Goal: Task Accomplishment & Management: Use online tool/utility

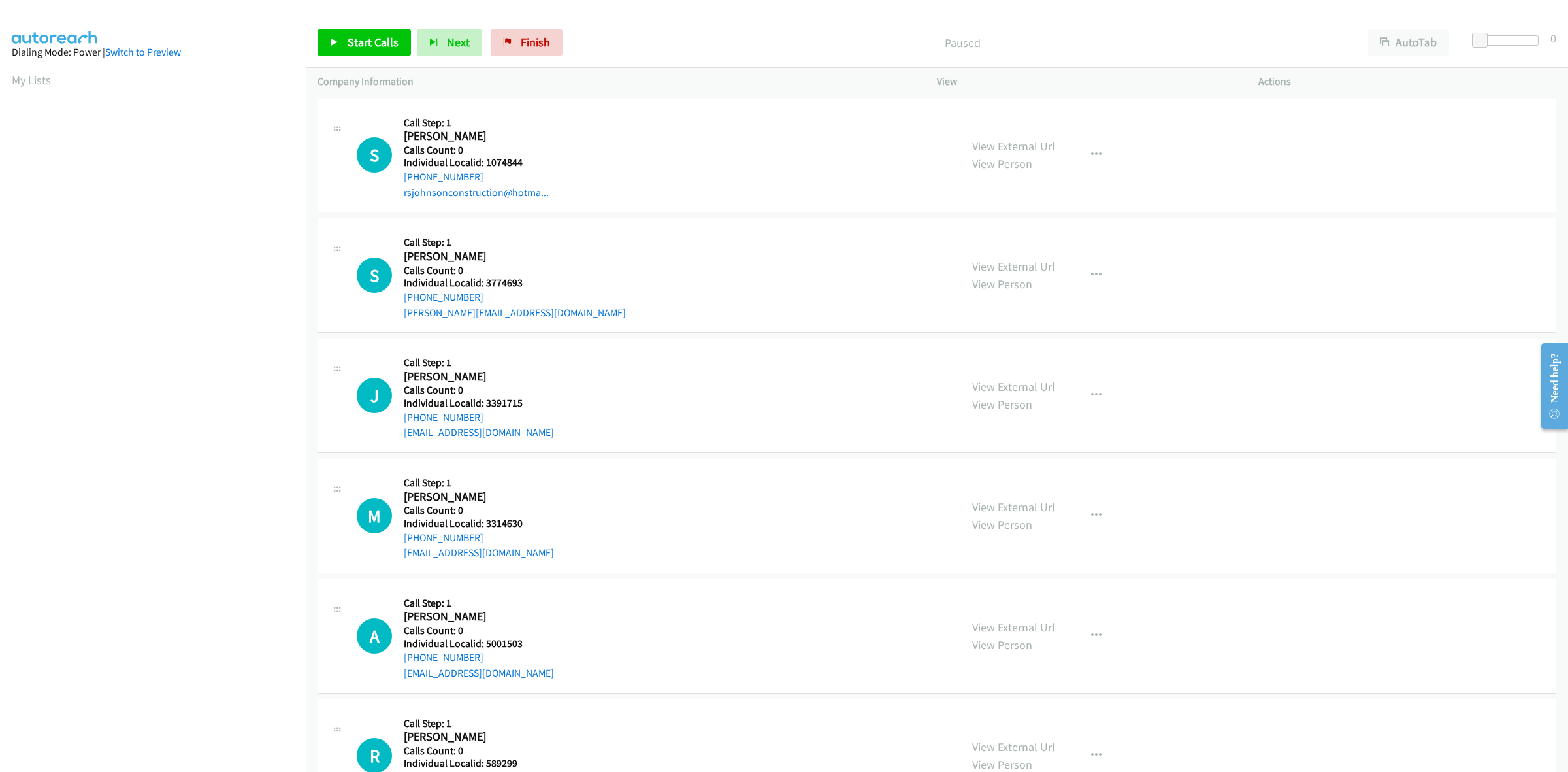
click at [559, 131] on div "S Callback Scheduled Call Step: 1 Steve Johnson America/Denver Calls Count: 0 I…" at bounding box center [652, 155] width 592 height 90
drag, startPoint x: 529, startPoint y: 165, endPoint x: 485, endPoint y: 165, distance: 44.0
click at [485, 165] on h5 "Individual Localid: 1074844" at bounding box center [476, 162] width 145 height 13
copy h5 "1074844"
drag, startPoint x: 566, startPoint y: 164, endPoint x: 554, endPoint y: 165, distance: 12.0
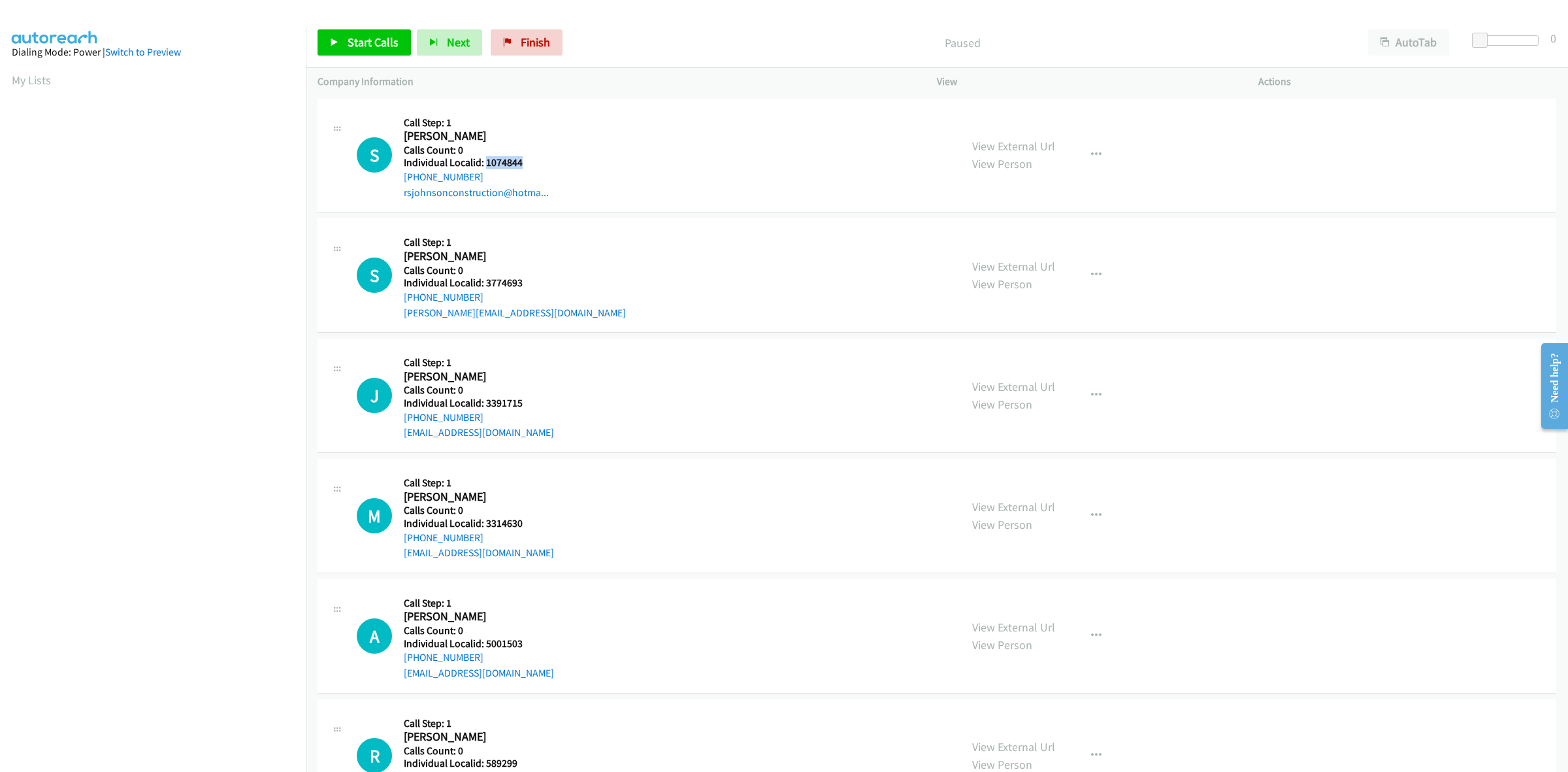
click at [566, 164] on div "S Callback Scheduled Call Step: 1 Steve Johnson America/Denver Calls Count: 0 I…" at bounding box center [652, 155] width 592 height 90
drag, startPoint x: 481, startPoint y: 175, endPoint x: 396, endPoint y: 181, distance: 85.2
click at [396, 181] on div "S Callback Scheduled Call Step: 1 Steve Johnson America/Denver Calls Count: 0 I…" at bounding box center [652, 155] width 592 height 90
copy link "+1 406-563-3749"
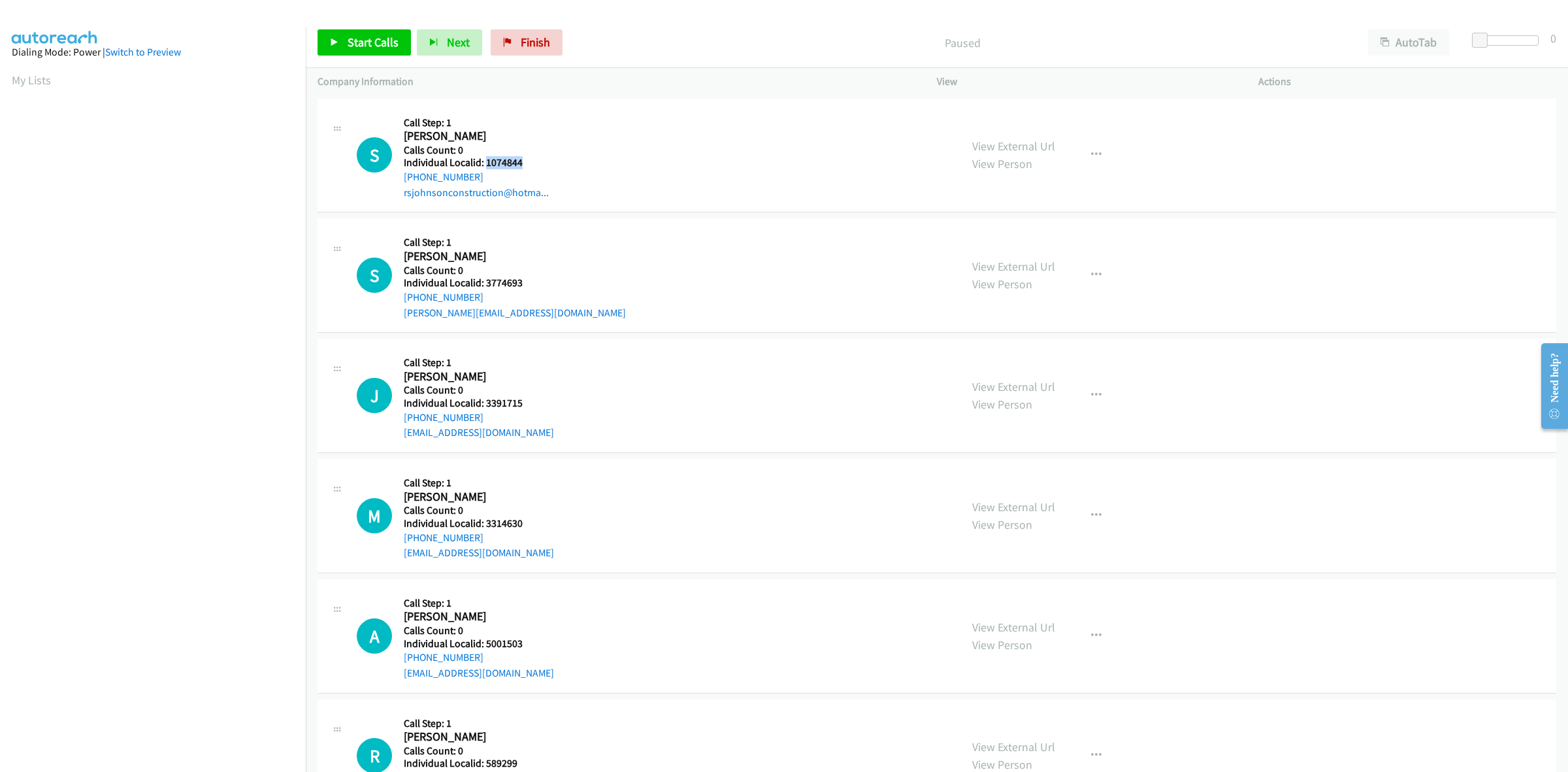
drag, startPoint x: 505, startPoint y: 158, endPoint x: 484, endPoint y: 158, distance: 21.0
click at [484, 158] on h5 "Individual Localid: 1074844" at bounding box center [476, 162] width 145 height 13
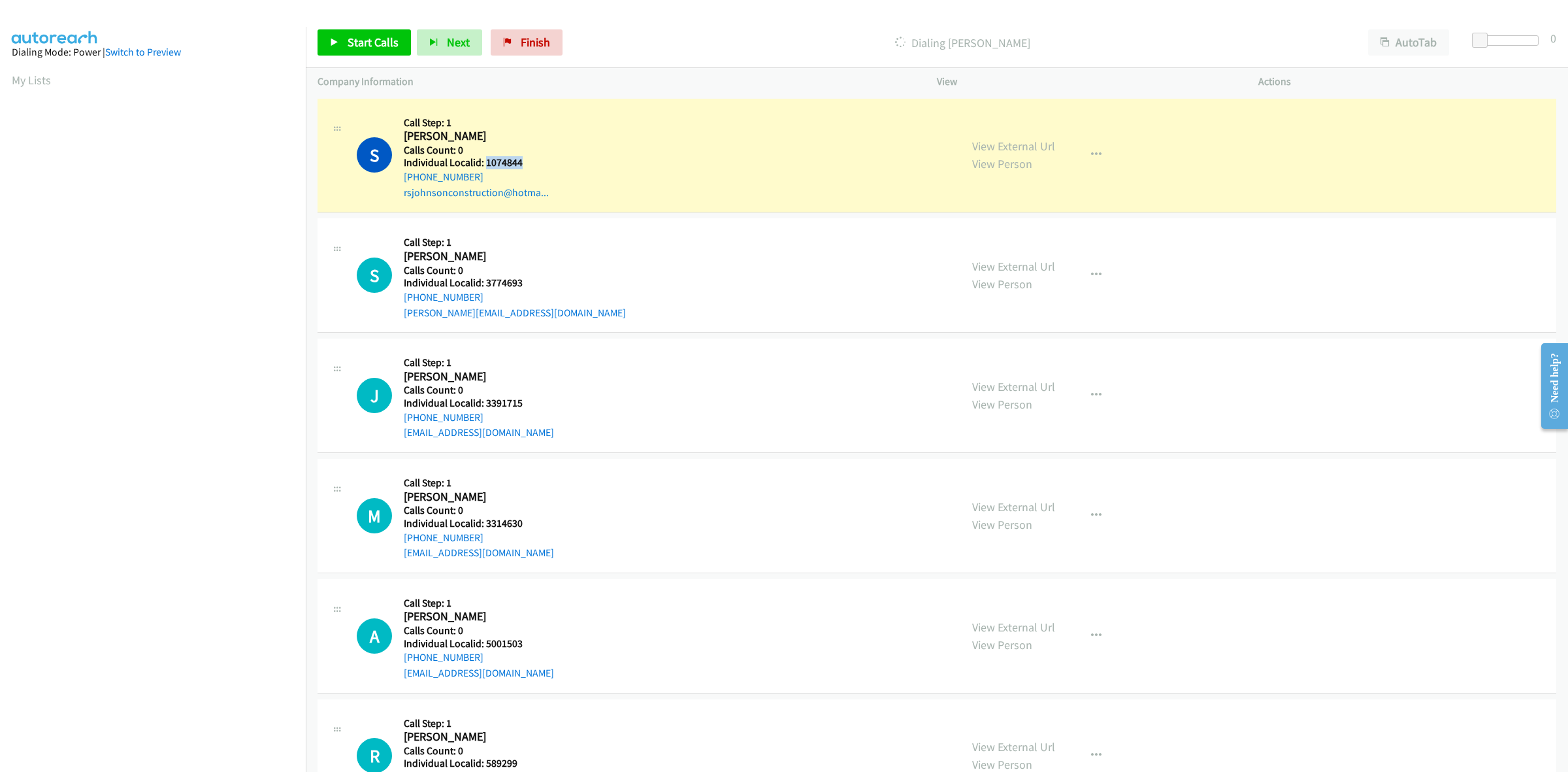
copy h5 "1074844"
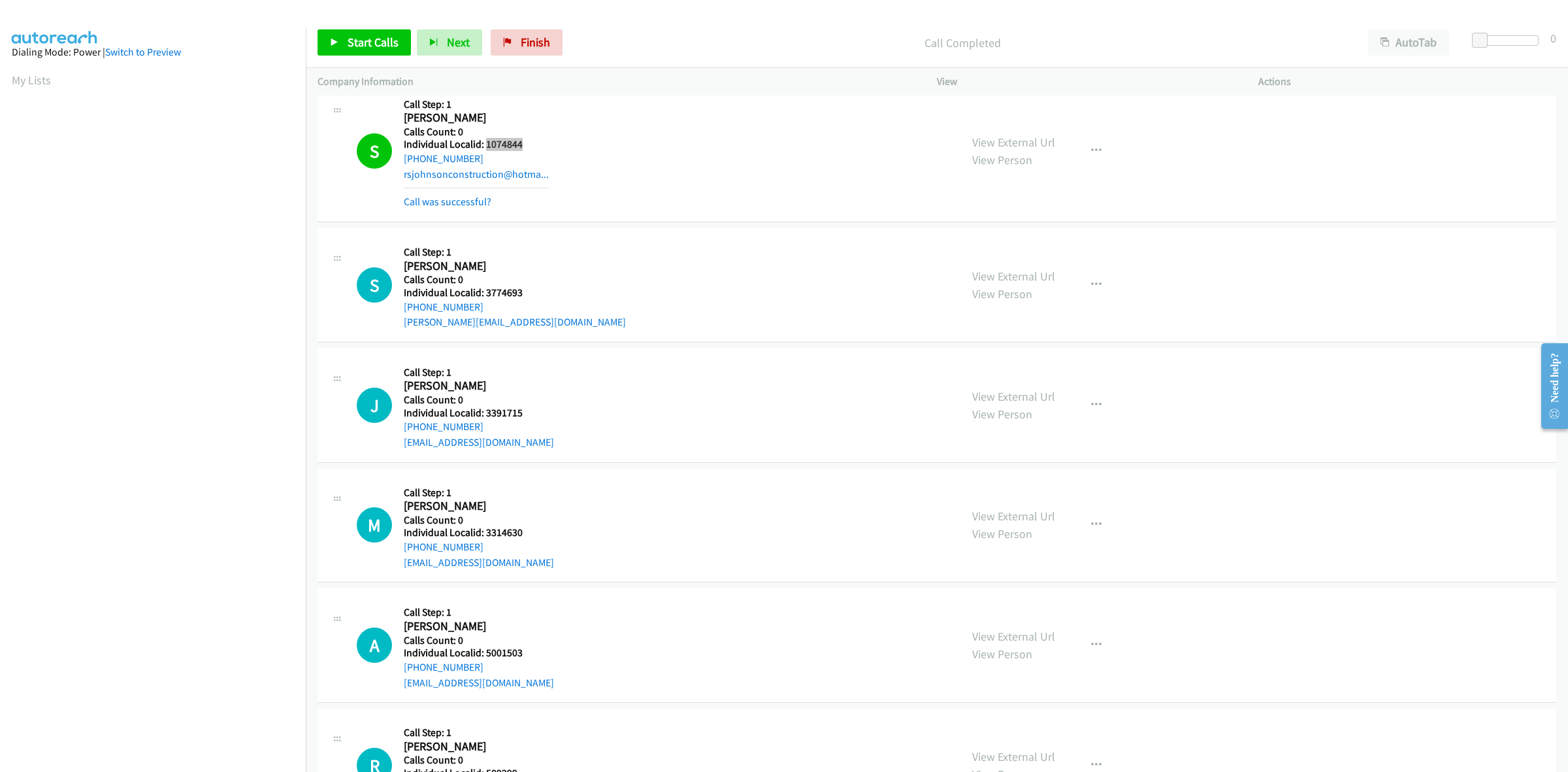
scroll to position [40, 0]
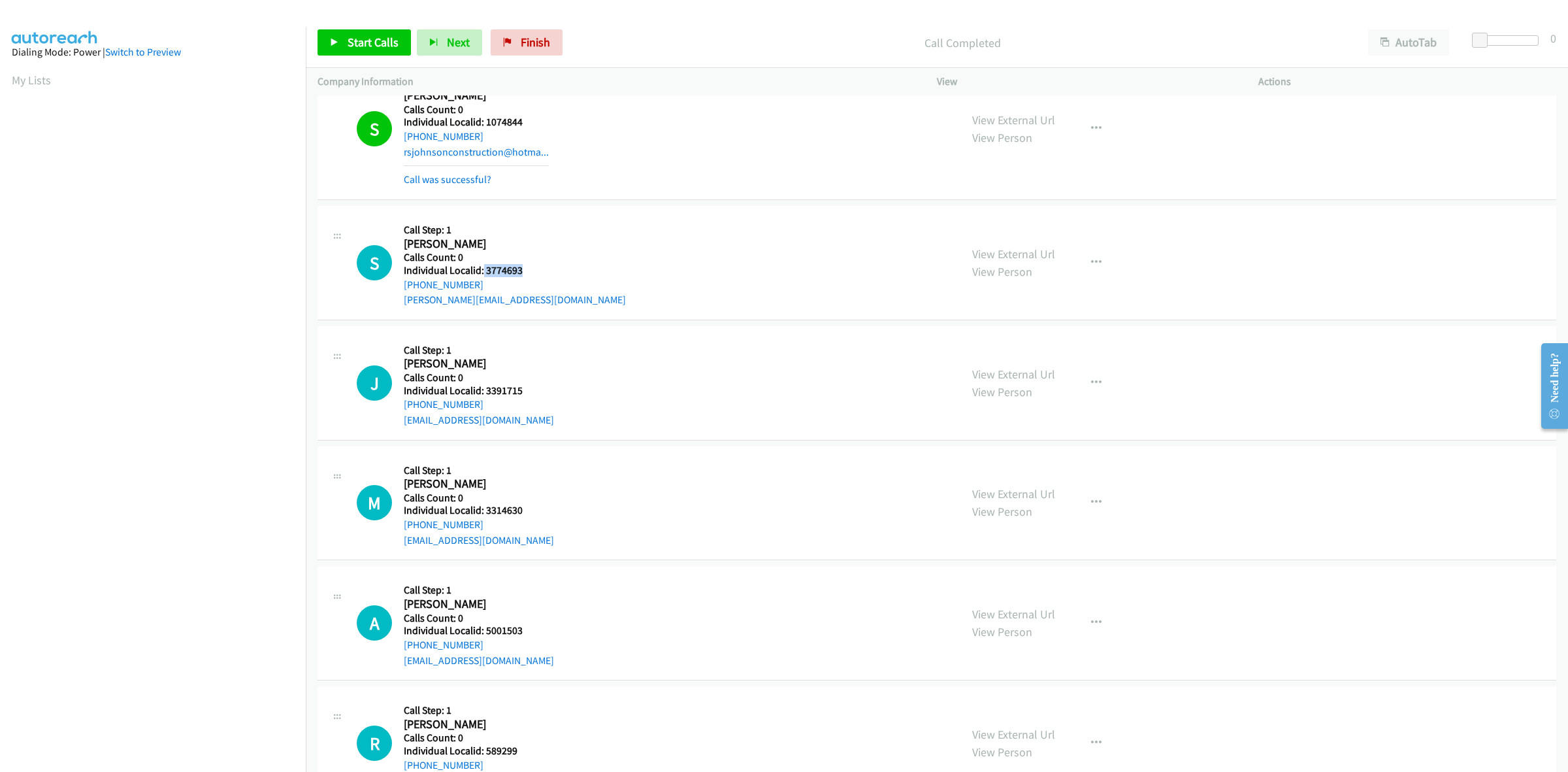
drag, startPoint x: 502, startPoint y: 263, endPoint x: 481, endPoint y: 263, distance: 21.0
click at [481, 264] on h5 "Individual Localid: 3774693" at bounding box center [515, 270] width 222 height 13
copy h5 "3774693"
drag, startPoint x: 483, startPoint y: 283, endPoint x: 403, endPoint y: 286, distance: 80.1
click at [404, 286] on div "+1 510-331-5185" at bounding box center [515, 284] width 222 height 16
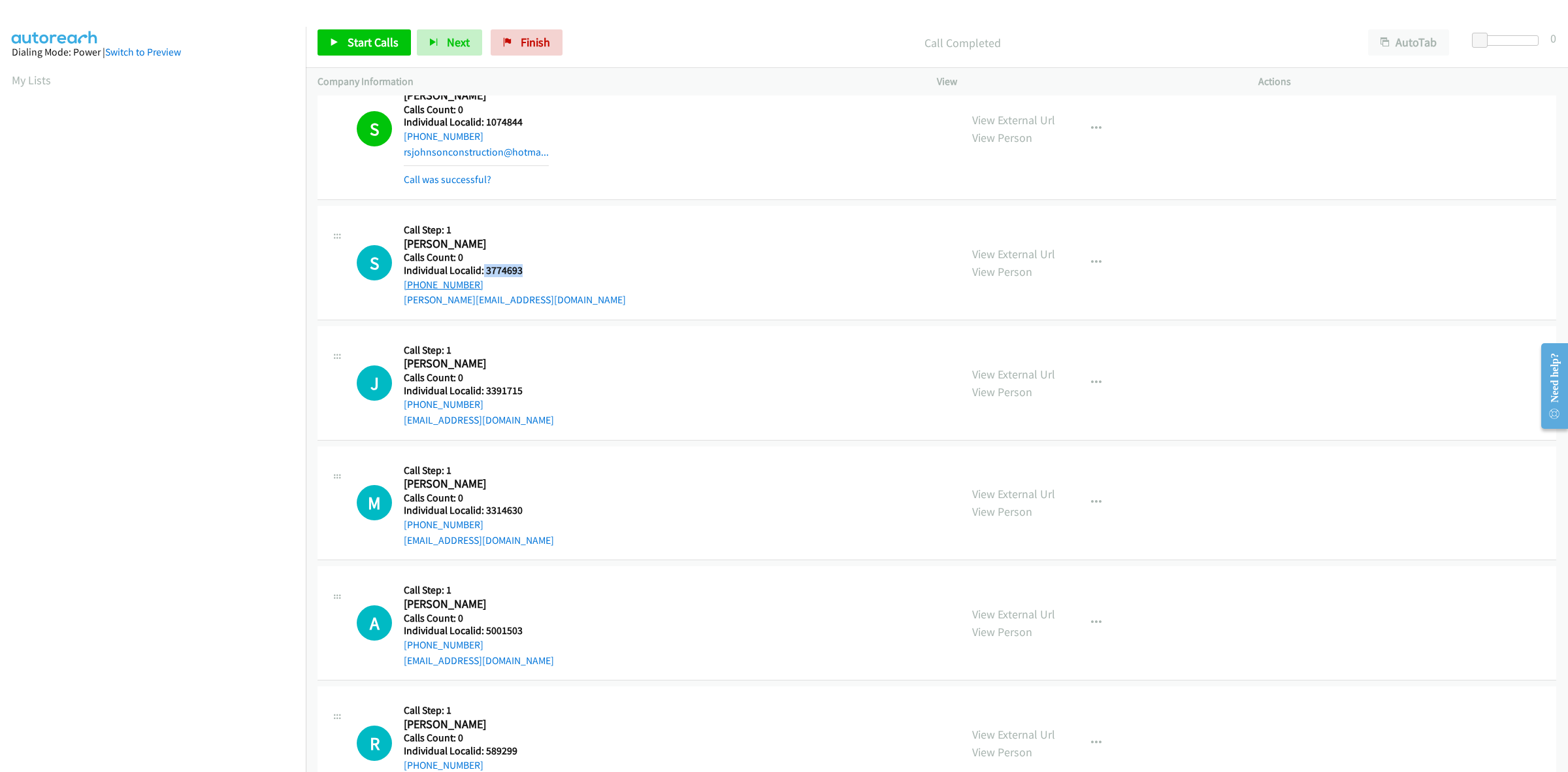
copy link "+1 510-331-5185"
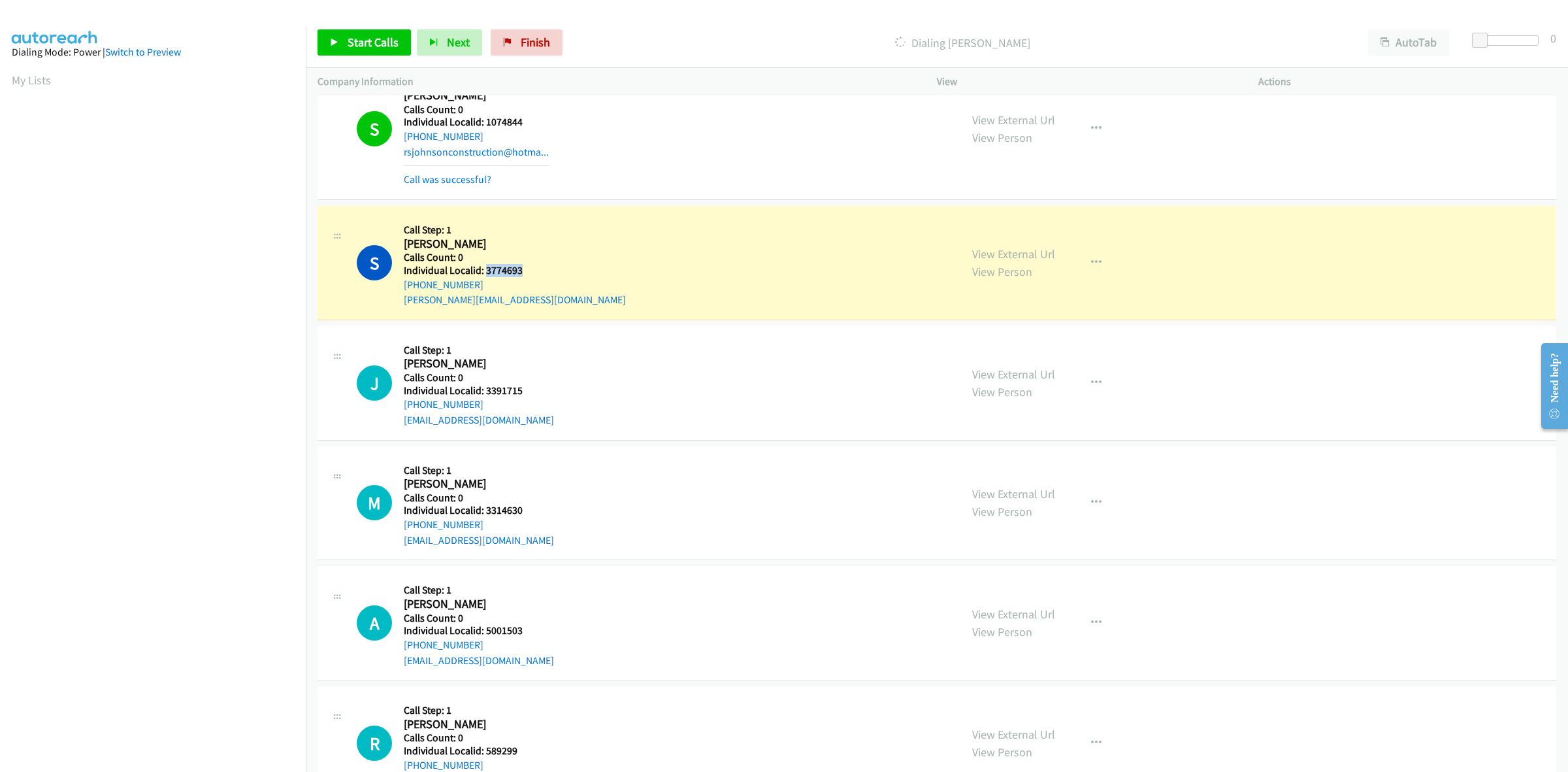
click at [483, 269] on h5 "Individual Localid: 3774693" at bounding box center [515, 270] width 222 height 13
copy h5 "3774693"
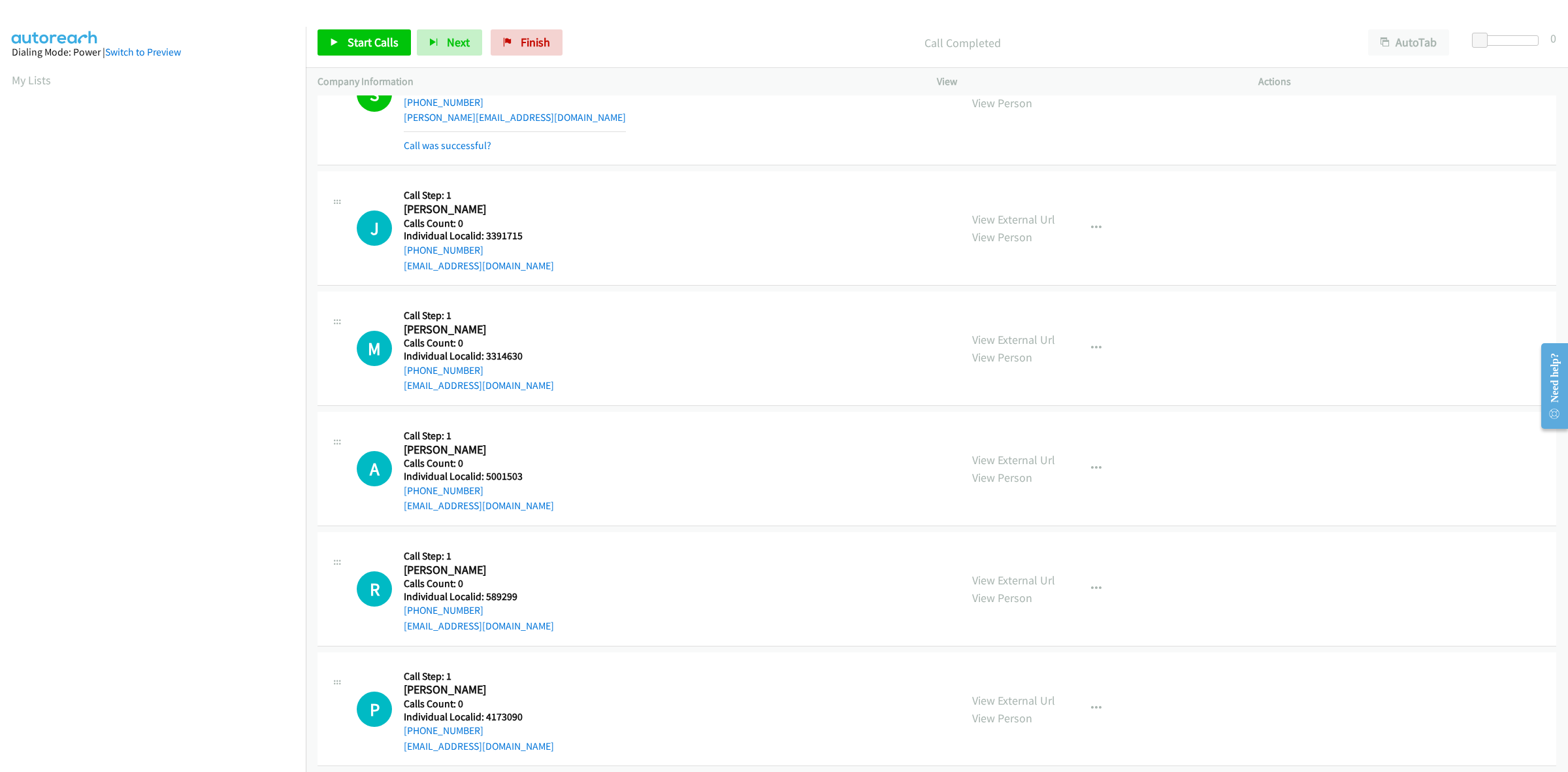
scroll to position [224, 0]
drag, startPoint x: 534, startPoint y: 235, endPoint x: 485, endPoint y: 234, distance: 49.0
click at [485, 234] on h5 "Individual Localid: 3391715" at bounding box center [479, 235] width 150 height 13
copy h5 "3391715"
drag, startPoint x: 495, startPoint y: 246, endPoint x: 399, endPoint y: 252, distance: 96.2
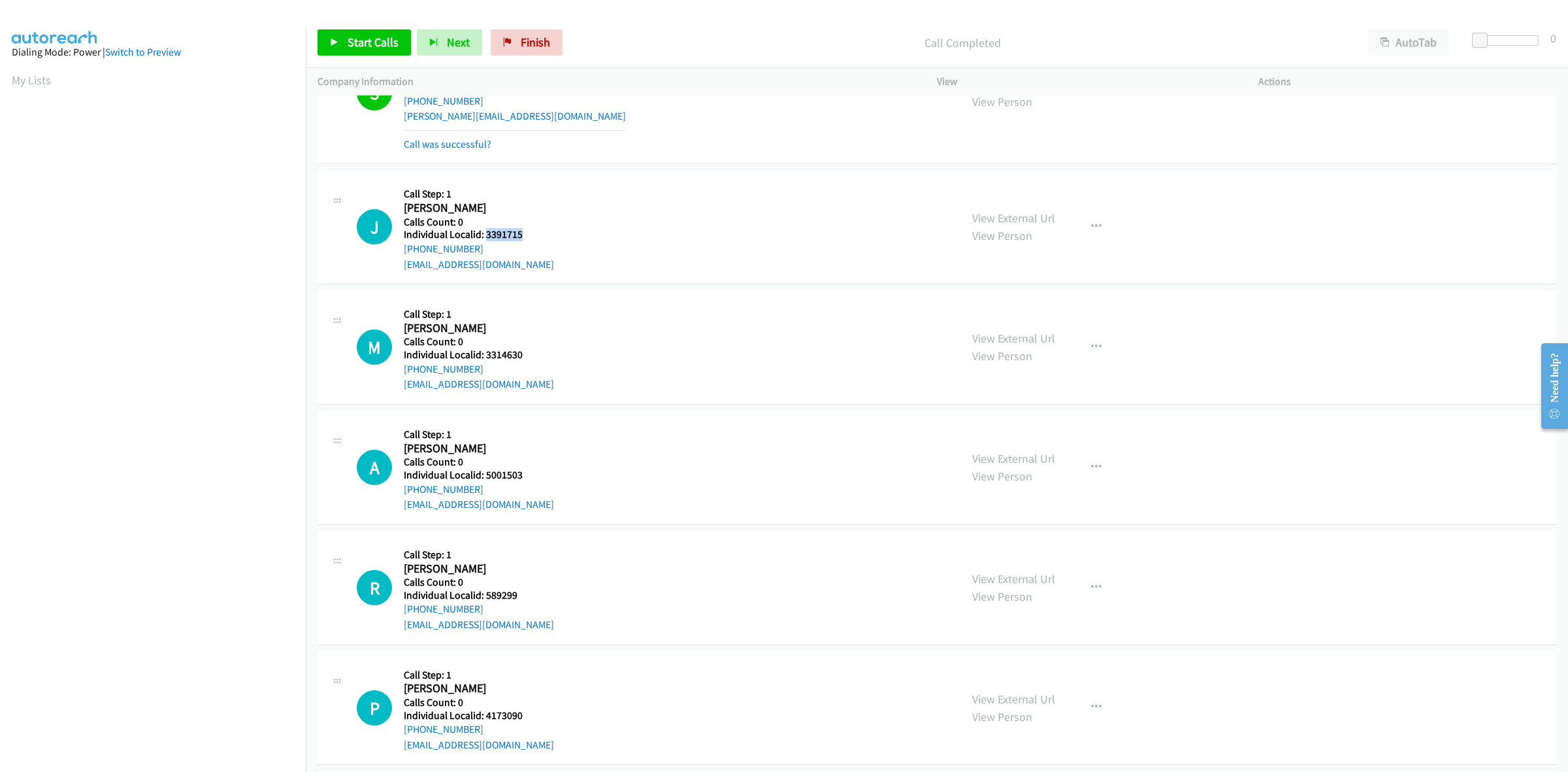
click at [399, 252] on div "J Callback Scheduled Call Step: 1 Jeffrey Puterbach America/New_York Calls Coun…" at bounding box center [652, 226] width 592 height 90
copy link "+1 239-292-4779"
drag, startPoint x: 523, startPoint y: 230, endPoint x: 485, endPoint y: 231, distance: 38.0
click at [485, 231] on h5 "Individual Localid: 3391715" at bounding box center [479, 235] width 150 height 13
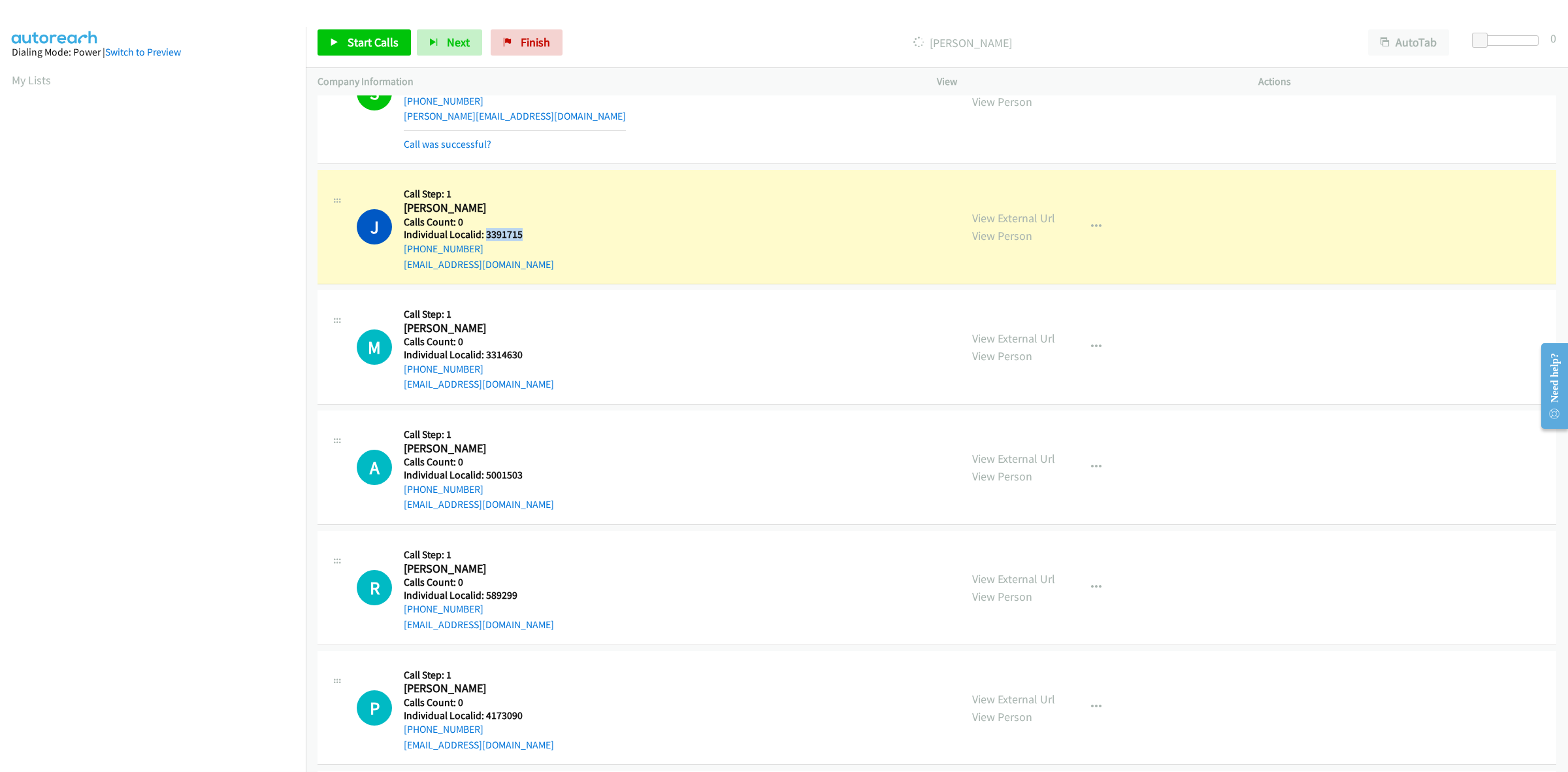
copy h5 "3391715"
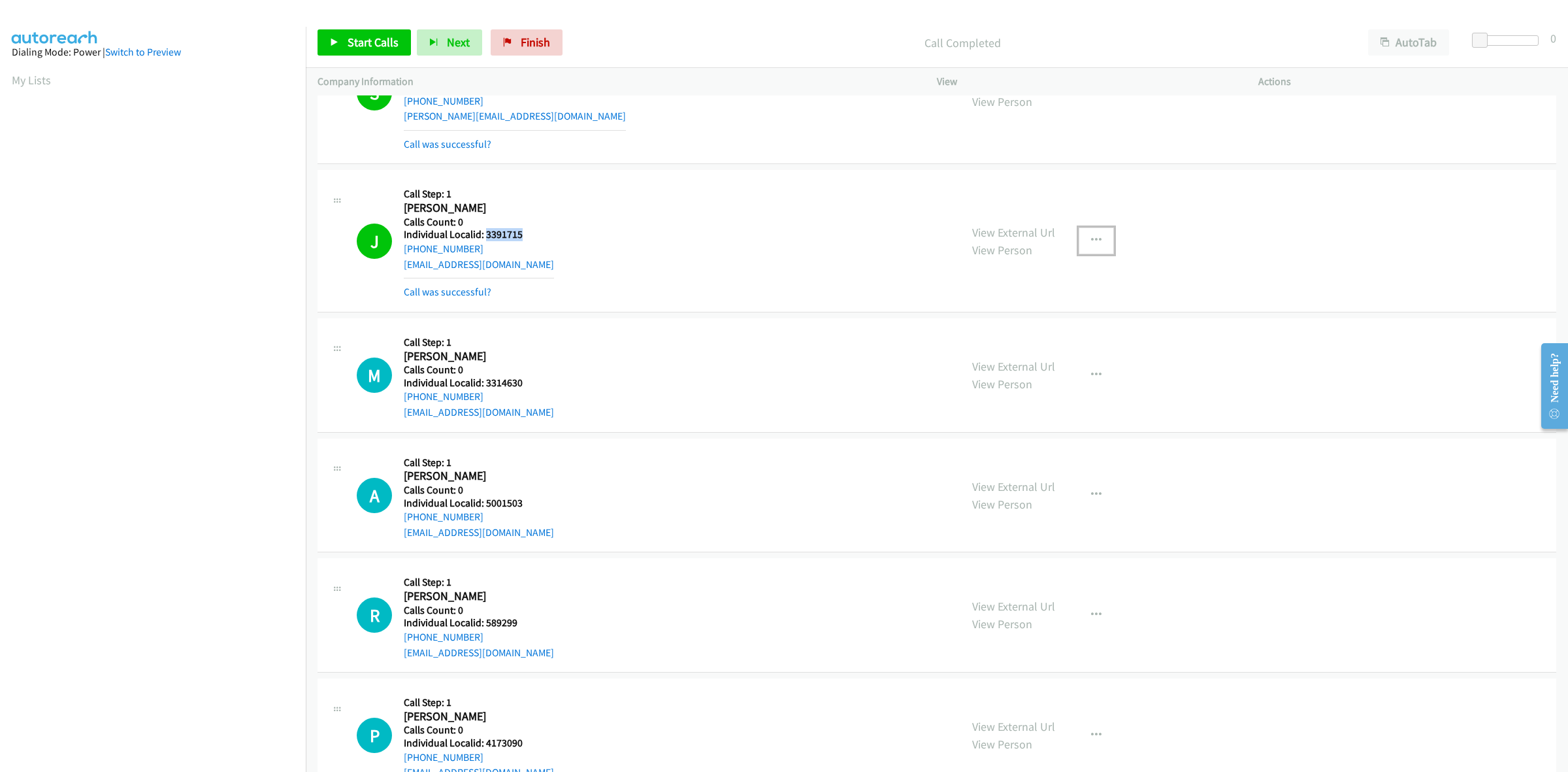
click at [1083, 228] on button "button" at bounding box center [1096, 241] width 35 height 26
drag, startPoint x: 995, startPoint y: 351, endPoint x: 982, endPoint y: 346, distance: 13.9
click at [995, 351] on link "Add to do not call list" at bounding box center [1026, 352] width 174 height 26
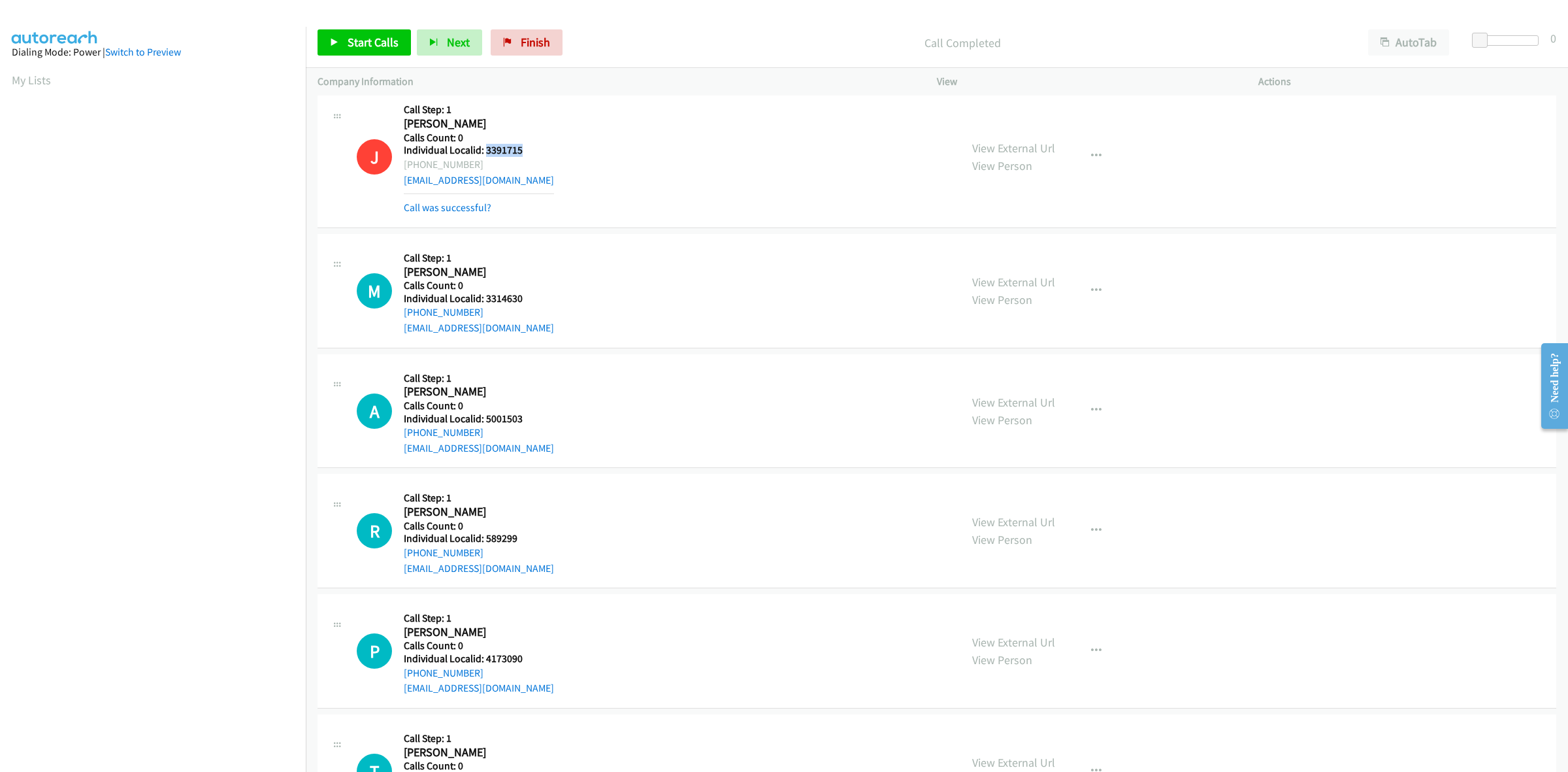
scroll to position [327, 0]
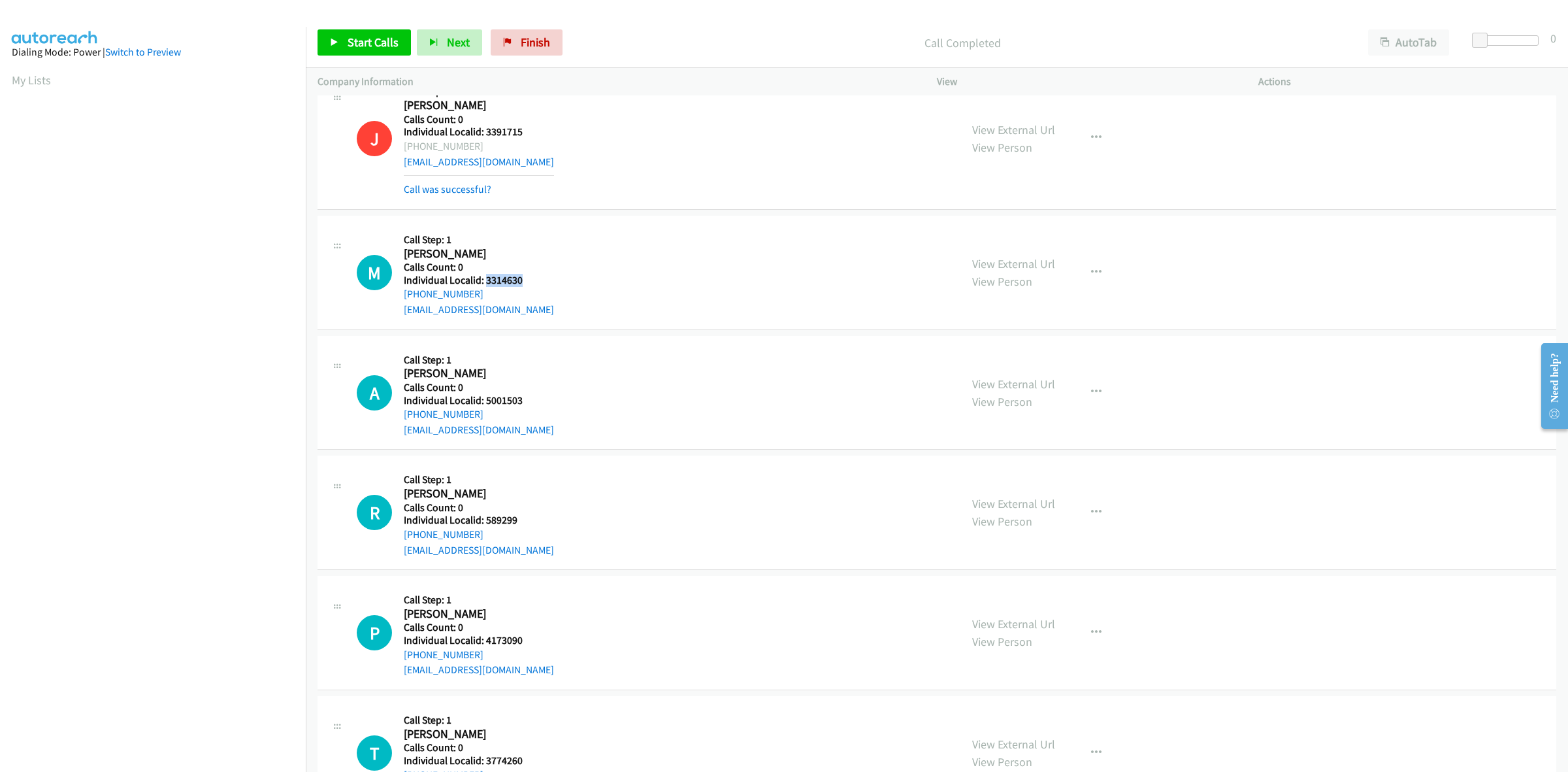
drag, startPoint x: 527, startPoint y: 280, endPoint x: 485, endPoint y: 278, distance: 42.0
click at [485, 278] on h5 "Individual Localid: 3314630" at bounding box center [479, 280] width 150 height 13
copy h5 "3314630"
drag, startPoint x: 487, startPoint y: 295, endPoint x: 399, endPoint y: 297, distance: 88.0
click at [399, 297] on div "M Callback Scheduled Call Step: 1 Mathew Gray America/New_York Calls Count: 0 I…" at bounding box center [652, 273] width 592 height 90
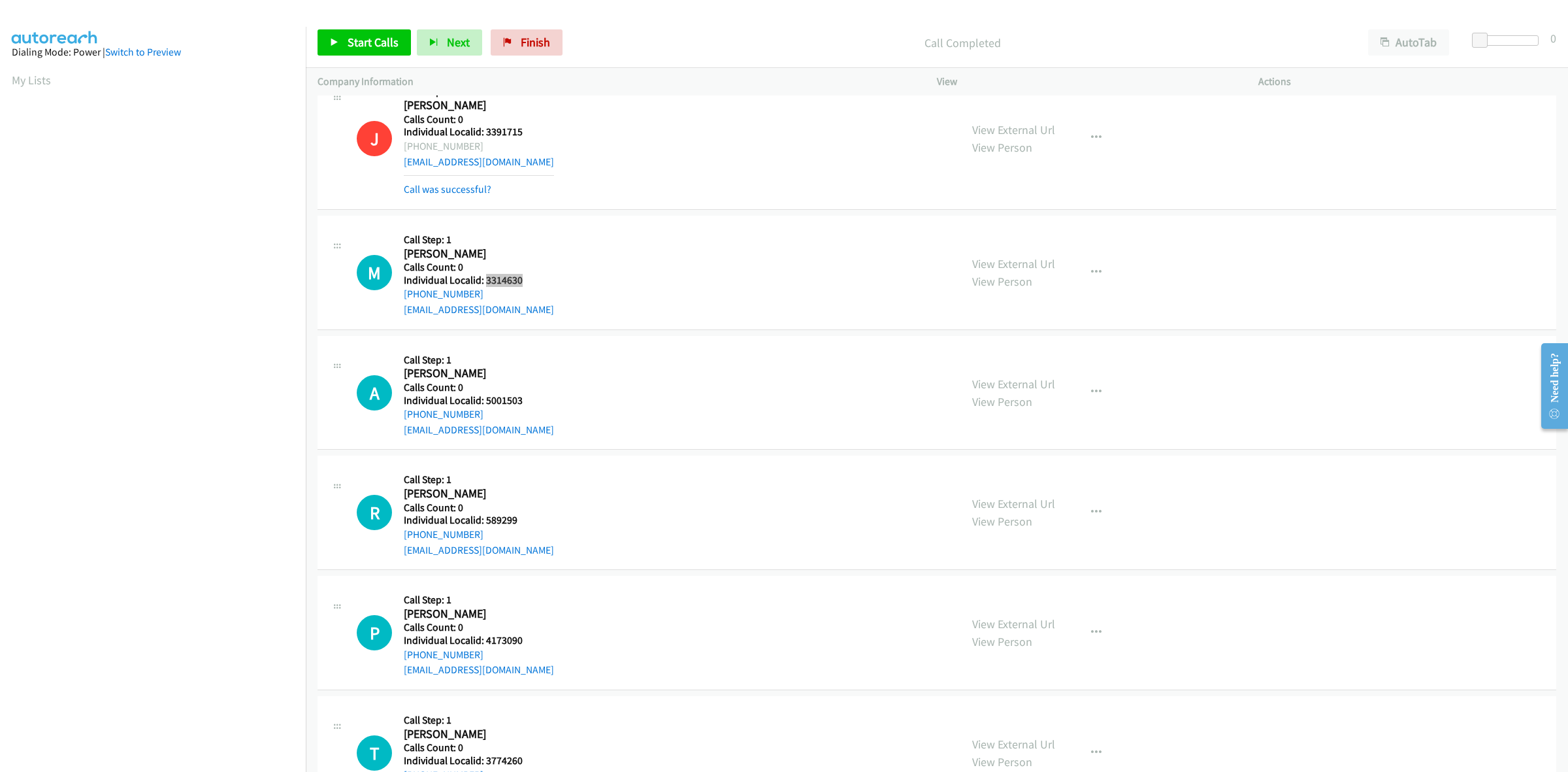
drag, startPoint x: 522, startPoint y: 280, endPoint x: 485, endPoint y: 280, distance: 37.0
click at [485, 280] on h5 "Individual Localid: 3314630" at bounding box center [479, 280] width 150 height 13
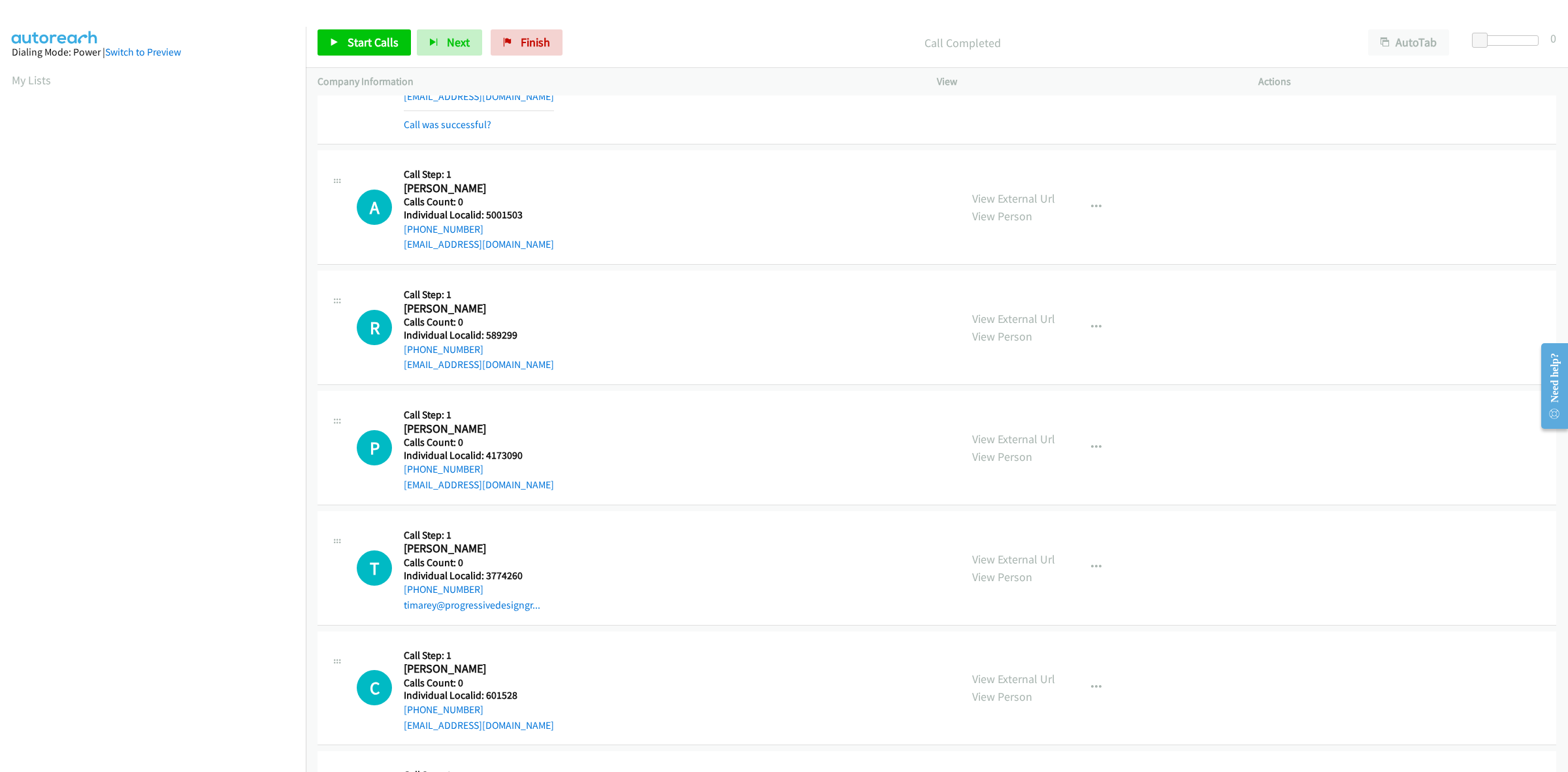
scroll to position [572, 0]
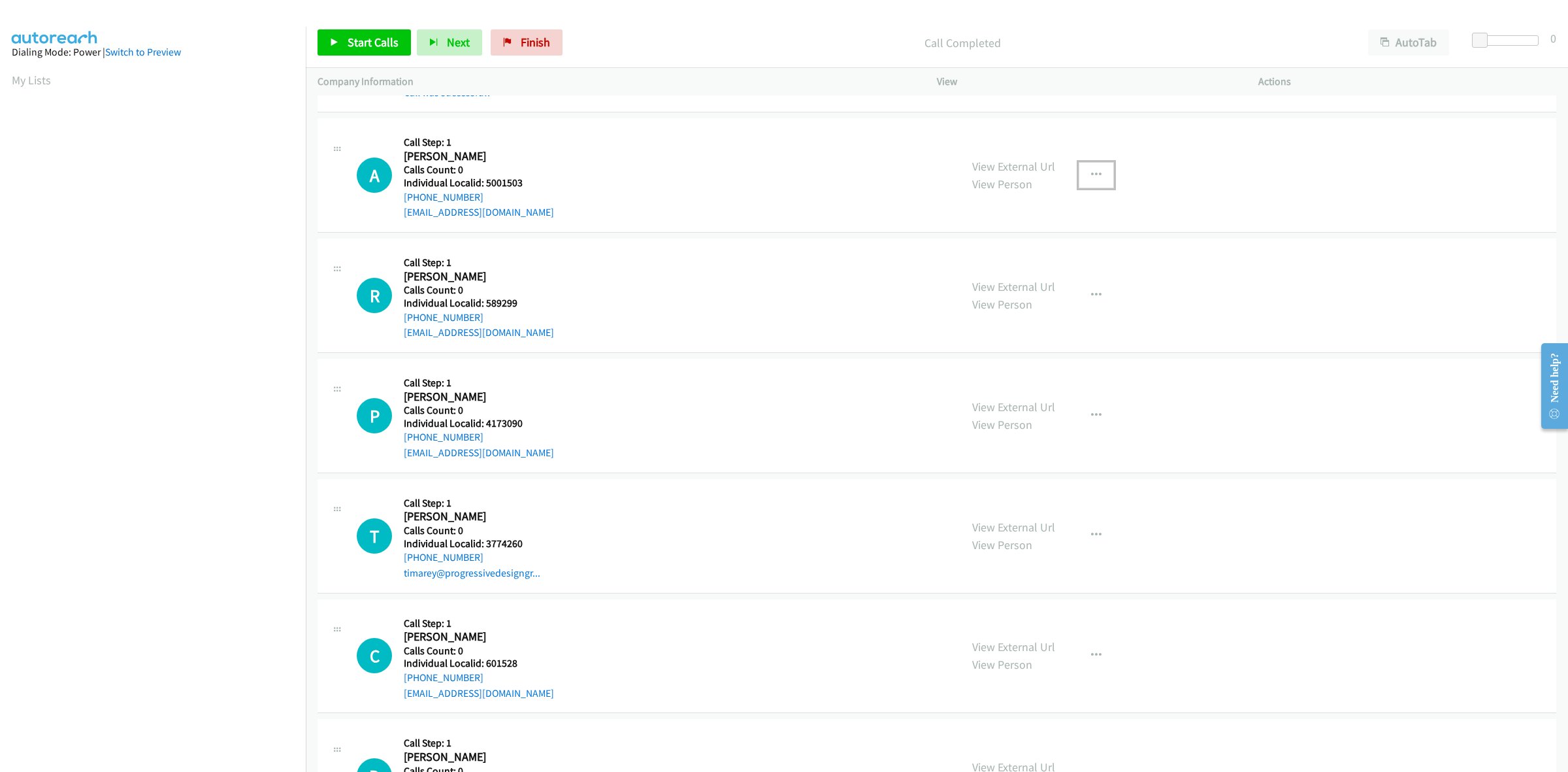
click at [1091, 175] on icon "button" at bounding box center [1096, 175] width 10 height 10
click at [1001, 257] on link "Skip Call" at bounding box center [1026, 261] width 174 height 26
drag, startPoint x: 514, startPoint y: 181, endPoint x: 484, endPoint y: 181, distance: 30.0
click at [484, 181] on h5 "Individual Localid: 589299" at bounding box center [479, 181] width 150 height 13
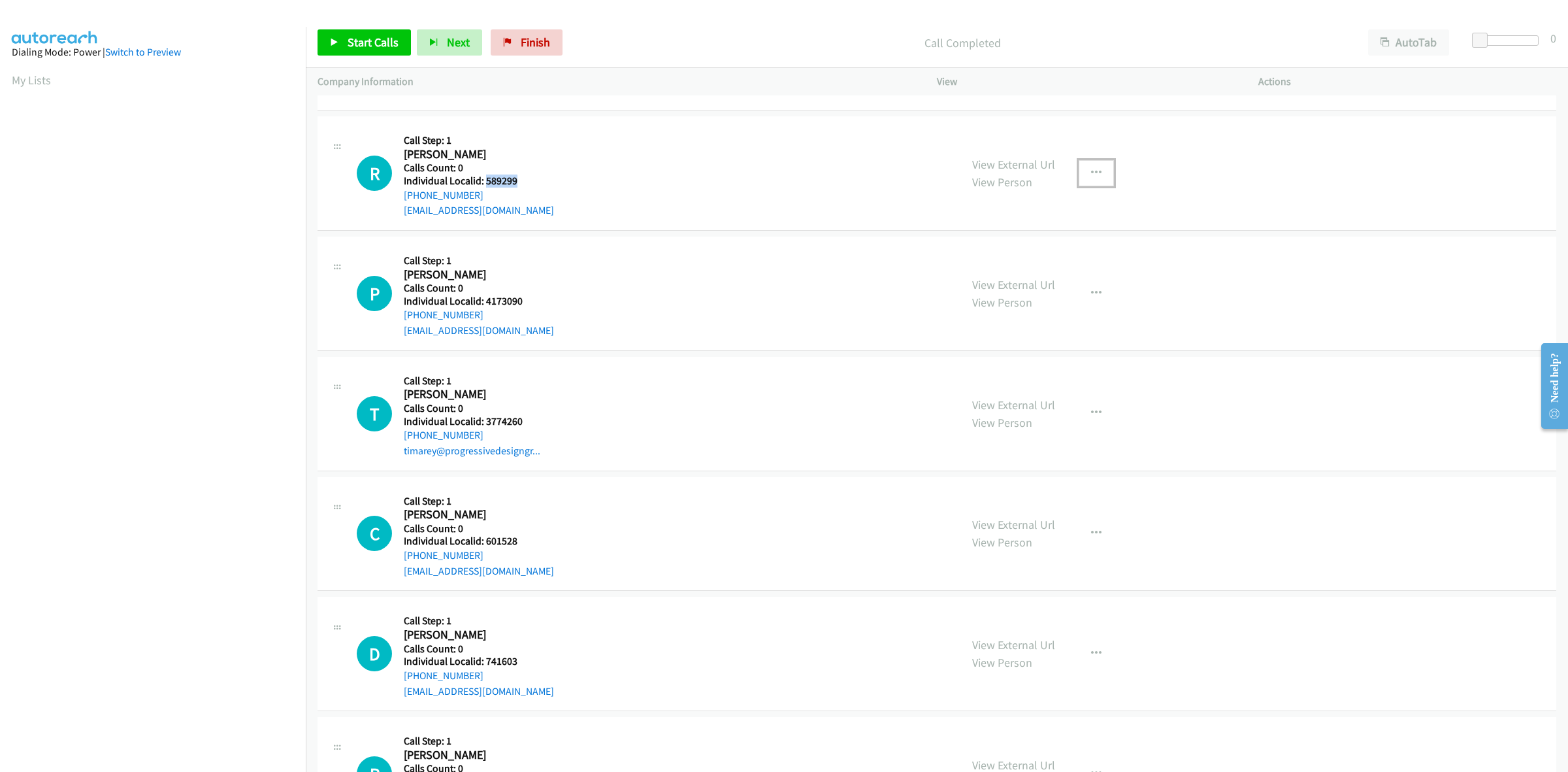
drag, startPoint x: 1098, startPoint y: 168, endPoint x: 1085, endPoint y: 177, distance: 15.8
click at [1098, 168] on button "button" at bounding box center [1096, 173] width 35 height 26
click at [1013, 248] on link "Skip Call" at bounding box center [1026, 258] width 174 height 26
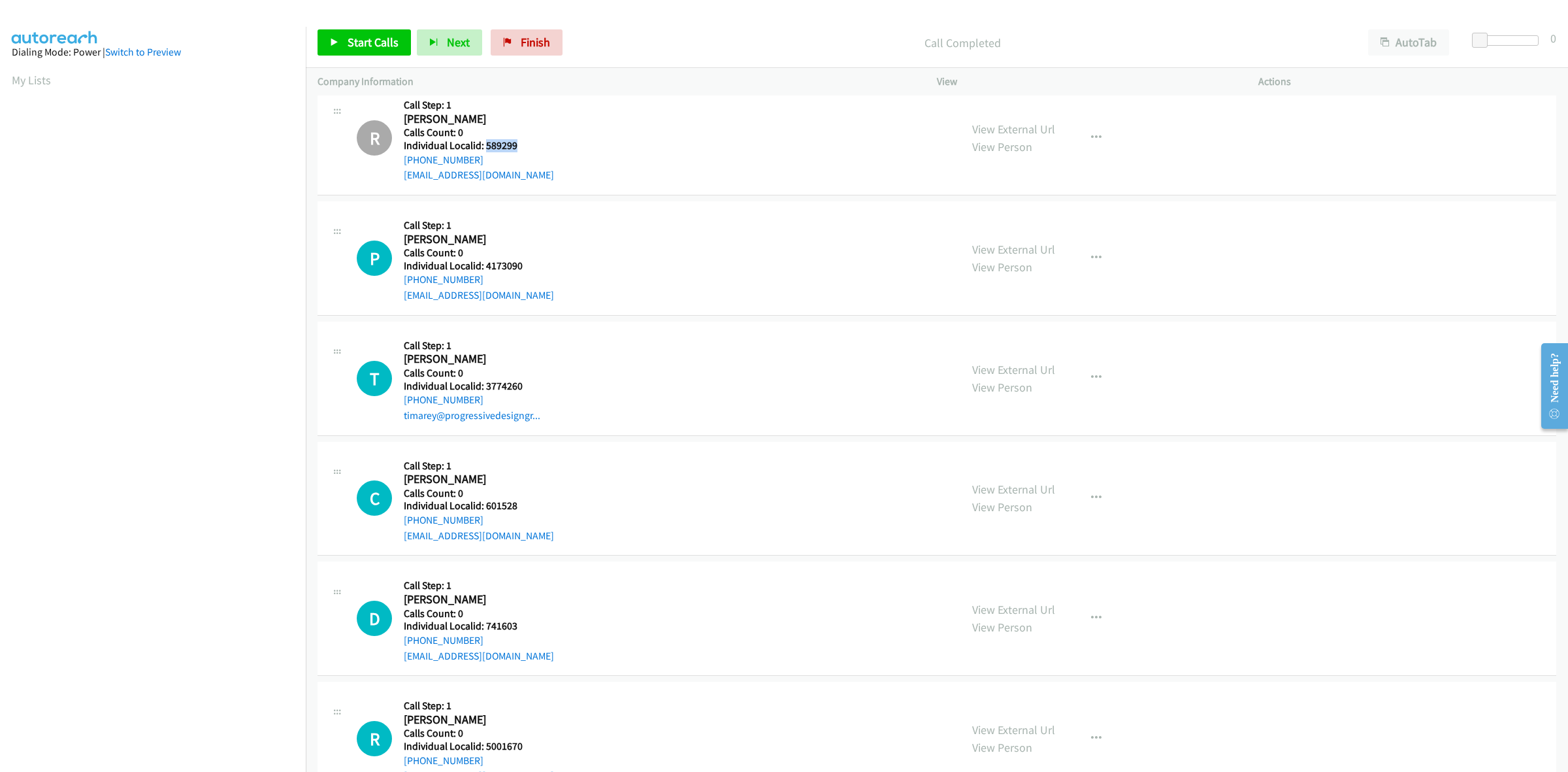
scroll to position [735, 0]
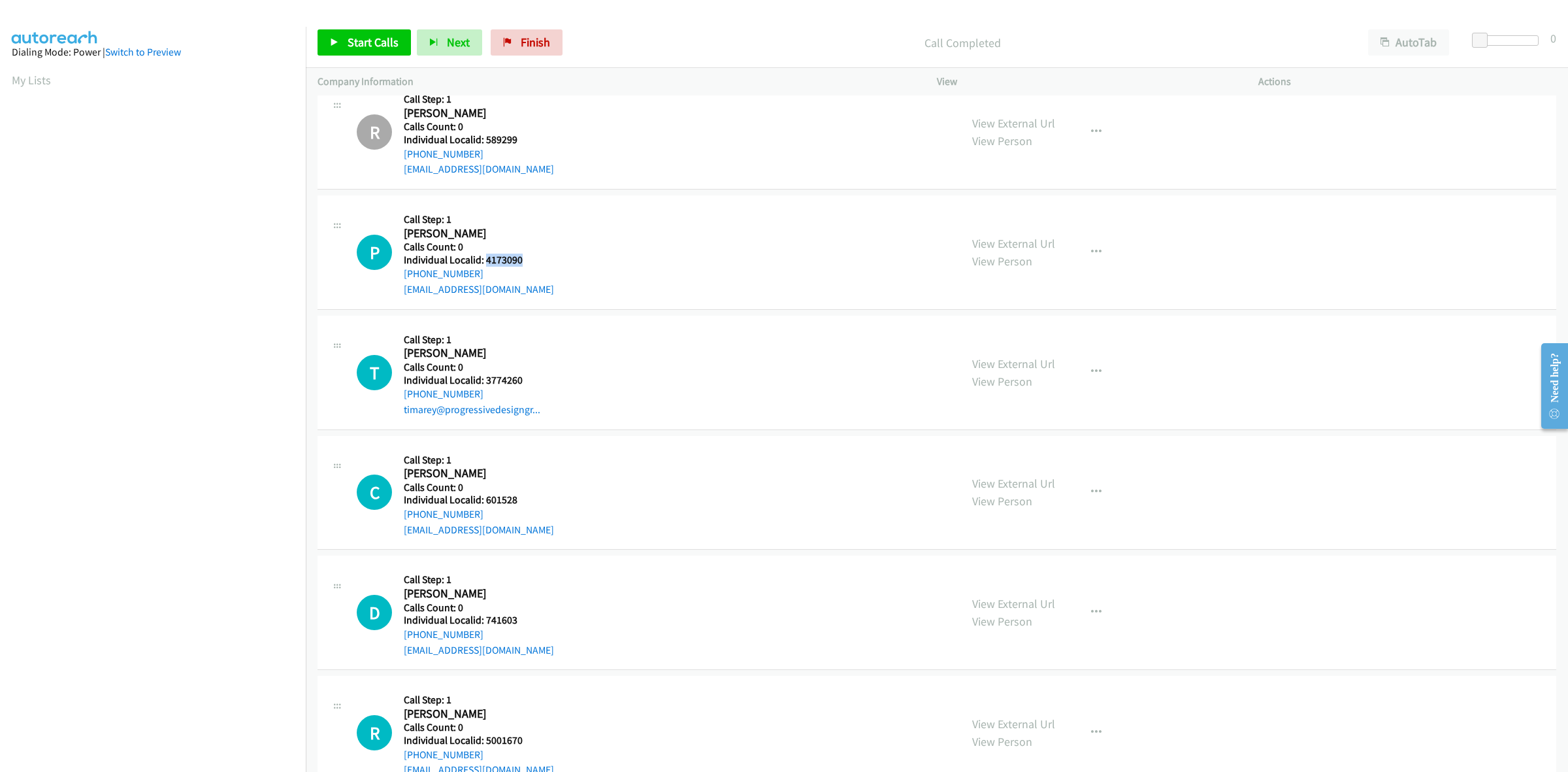
drag, startPoint x: 527, startPoint y: 263, endPoint x: 485, endPoint y: 260, distance: 42.1
click at [485, 260] on h5 "Individual Localid: 4173090" at bounding box center [479, 260] width 150 height 13
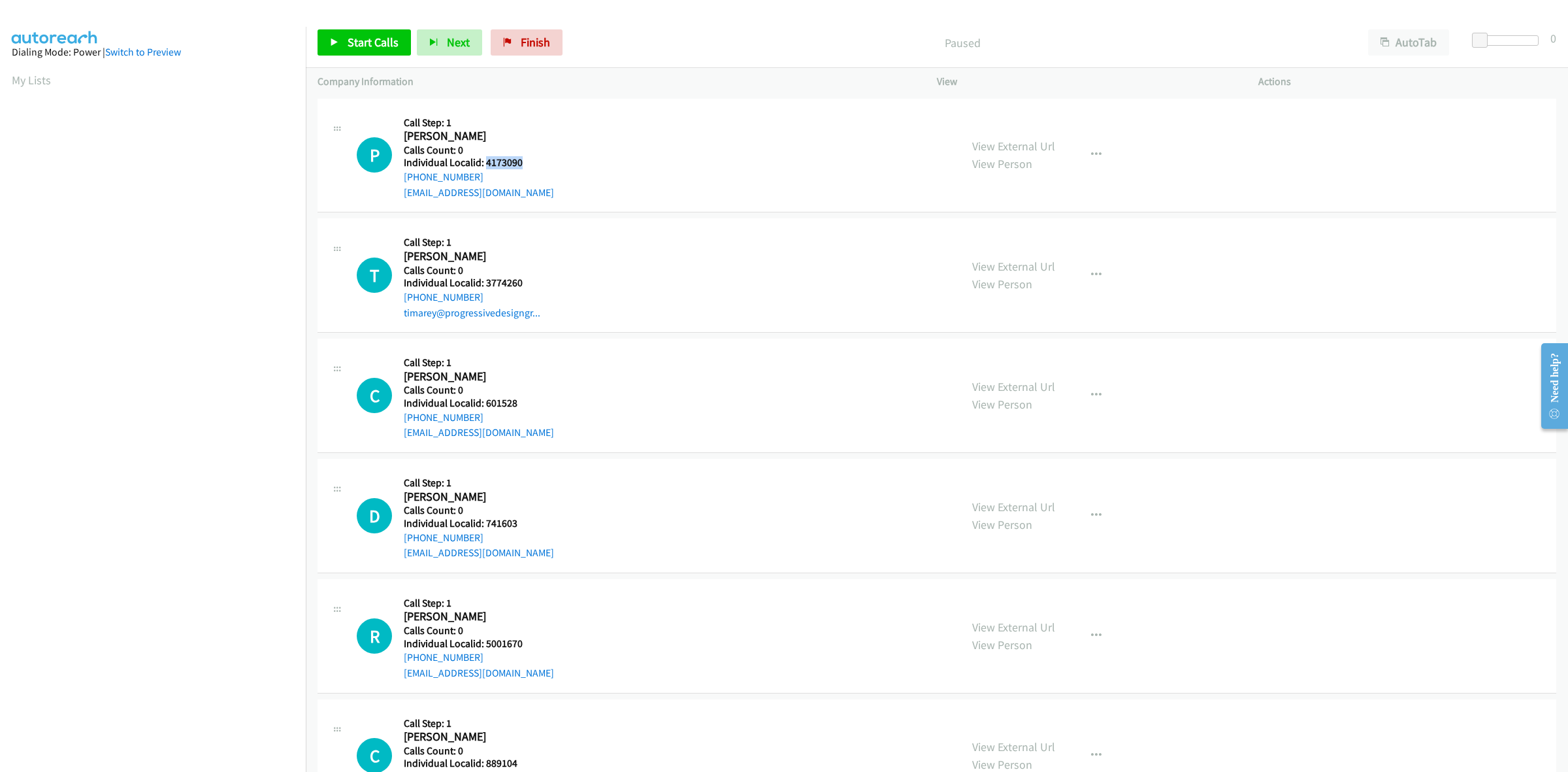
drag, startPoint x: 537, startPoint y: 160, endPoint x: 483, endPoint y: 161, distance: 54.0
click at [483, 161] on h5 "Individual Localid: 4173090" at bounding box center [479, 162] width 150 height 13
copy h5 "4173090"
drag, startPoint x: 476, startPoint y: 175, endPoint x: 393, endPoint y: 180, distance: 83.2
click at [393, 180] on div "P Callback Scheduled Call Step: 1 Paul Kelly America/Los_Angeles Calls Count: 0…" at bounding box center [652, 155] width 592 height 90
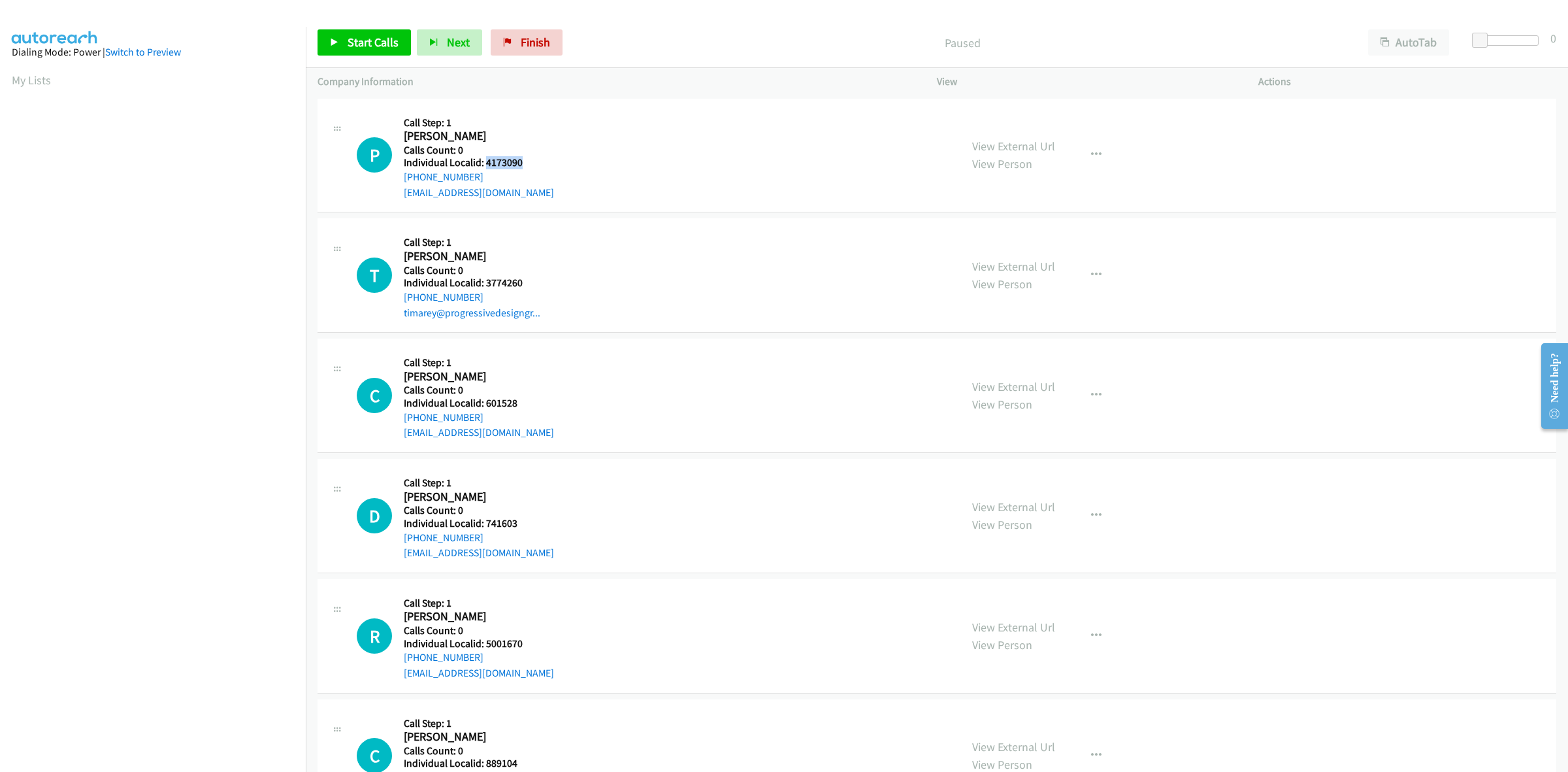
click at [627, 140] on div "P Callback Scheduled Call Step: 1 Paul Kelly America/Los_Angeles Calls Count: 0…" at bounding box center [652, 155] width 592 height 90
drag, startPoint x: 479, startPoint y: 179, endPoint x: 402, endPoint y: 181, distance: 77.0
click at [402, 181] on div "P Callback Scheduled Call Step: 1 Paul Kelly America/Los_Angeles Calls Count: 0…" at bounding box center [652, 155] width 592 height 90
copy link "[PHONE_NUMBER]"
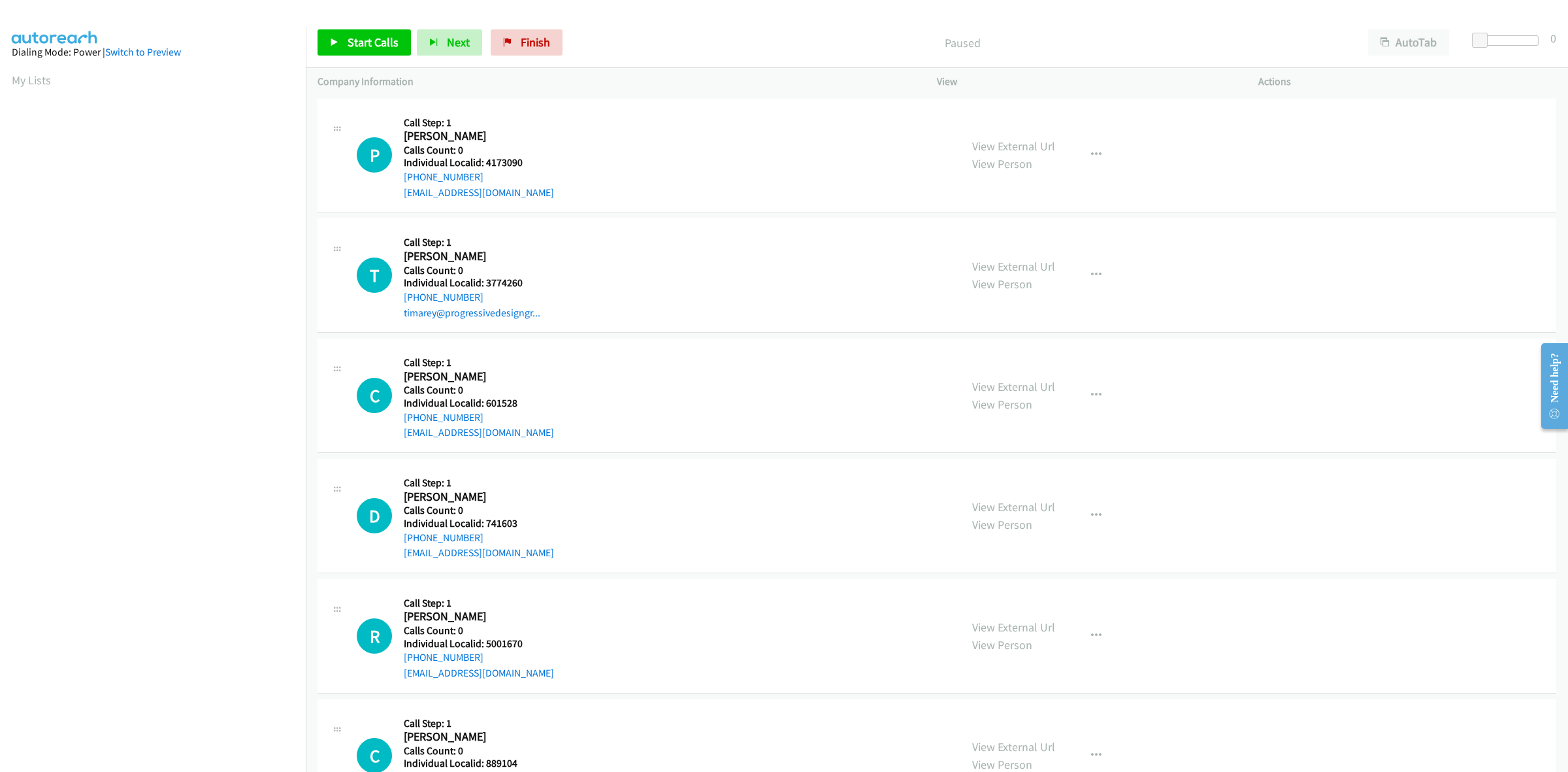
drag, startPoint x: 477, startPoint y: 171, endPoint x: 401, endPoint y: 175, distance: 76.1
click at [401, 175] on div "P Callback Scheduled Call Step: 1 Paul Kelly America/Los_Angeles Calls Count: 0…" at bounding box center [652, 155] width 592 height 90
copy link "[PHONE_NUMBER]"
click at [765, 193] on div "P Callback Scheduled Call Step: 1 Paul Kelly America/Los_Angeles Calls Count: 0…" at bounding box center [652, 155] width 592 height 90
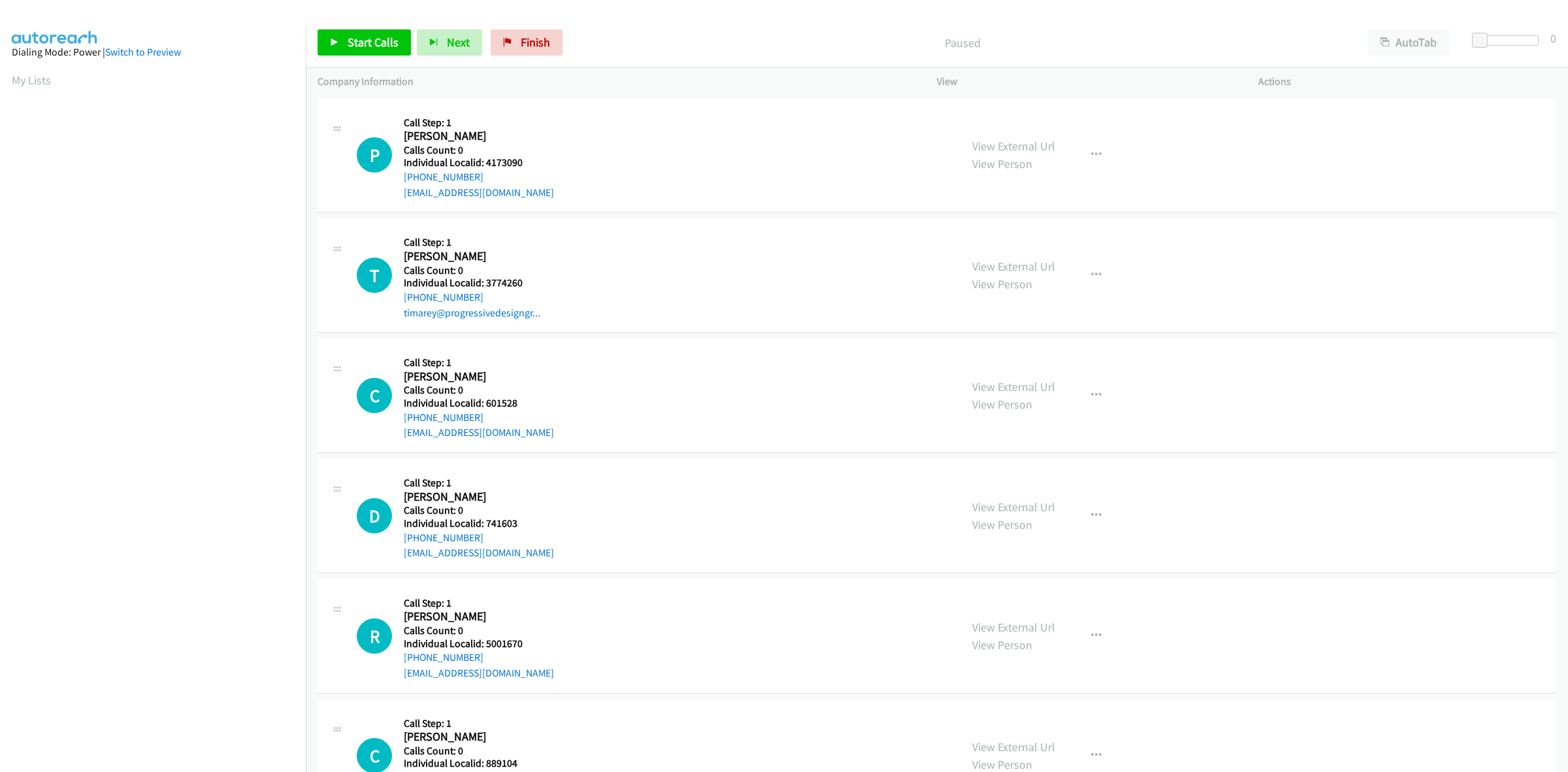
scroll to position [0, 2]
